Goal: Find contact information: Find contact information

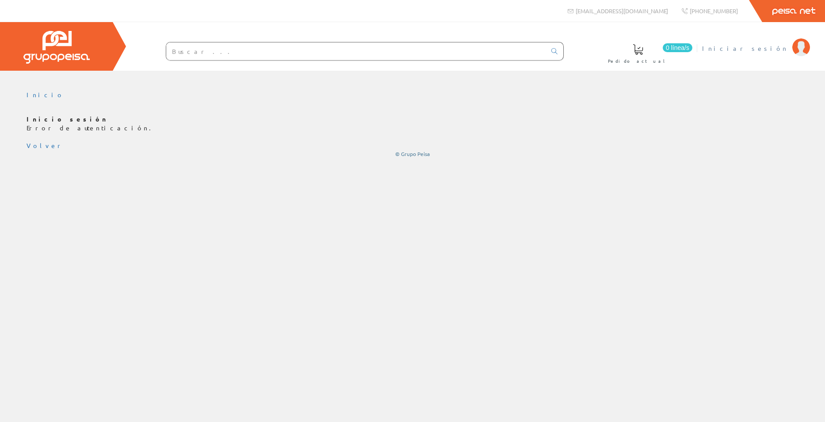
click at [761, 48] on span "Iniciar sesión" at bounding box center [745, 48] width 86 height 9
click at [755, 48] on span "Iniciar sesión" at bounding box center [745, 48] width 86 height 9
click at [566, 156] on div "© Grupo Peisa" at bounding box center [413, 154] width 772 height 8
click at [790, 9] on link "Peisa Net" at bounding box center [793, 11] width 63 height 22
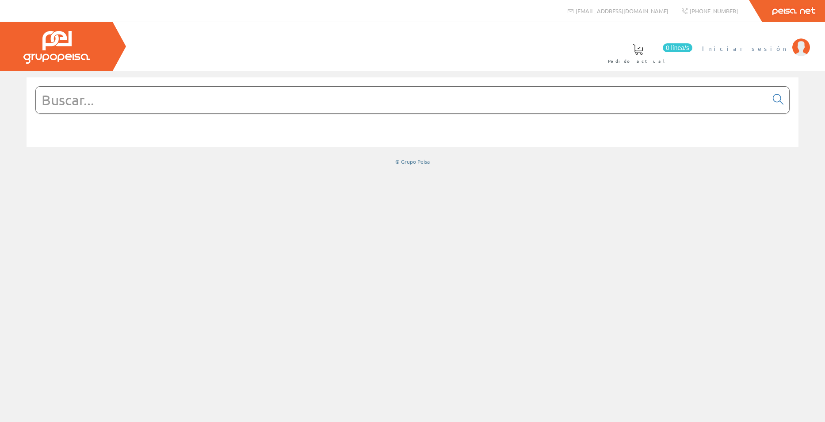
click at [783, 46] on span "Iniciar sesión" at bounding box center [745, 48] width 86 height 9
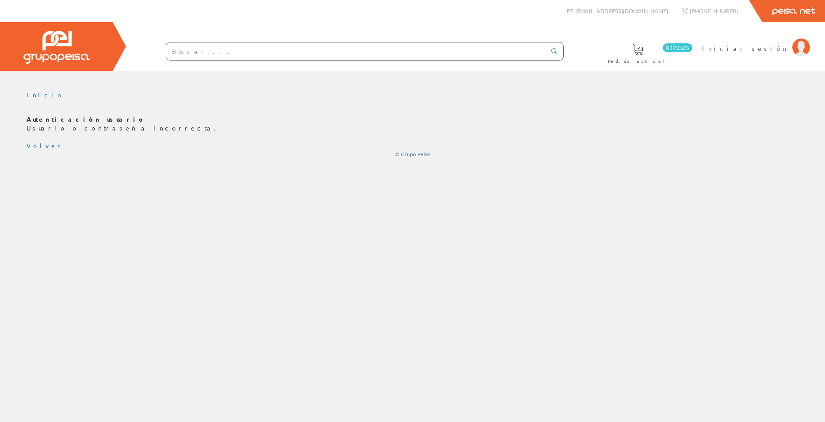
drag, startPoint x: 566, startPoint y: 78, endPoint x: 574, endPoint y: 80, distance: 8.2
click at [566, 78] on div at bounding box center [412, 77] width 825 height 13
click at [651, 11] on span "[EMAIL_ADDRESS][DOMAIN_NAME]" at bounding box center [621, 11] width 93 height 8
drag, startPoint x: 675, startPoint y: 11, endPoint x: 631, endPoint y: 13, distance: 43.8
click at [641, 27] on div "0 línea/s Pedido actual Iniciar sesión" at bounding box center [412, 46] width 825 height 49
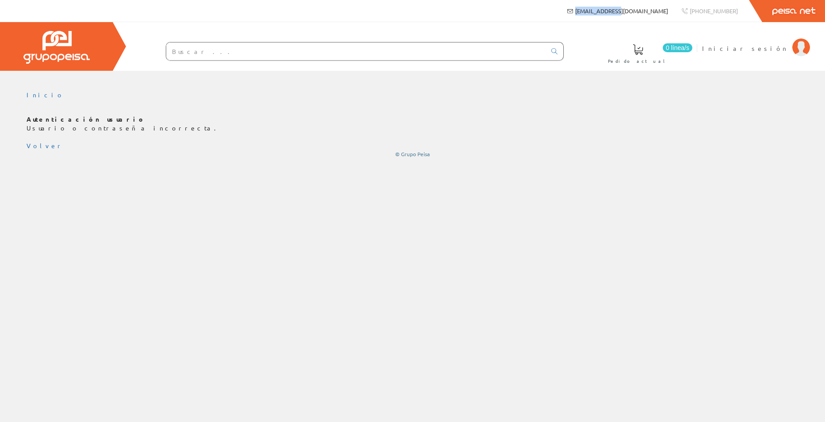
drag, startPoint x: 673, startPoint y: 11, endPoint x: 631, endPoint y: 12, distance: 42.5
copy span "[EMAIL_ADDRESS][DOMAIN_NAME]"
